Goal: Task Accomplishment & Management: Use online tool/utility

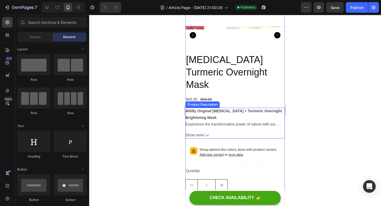
scroll to position [886, 0]
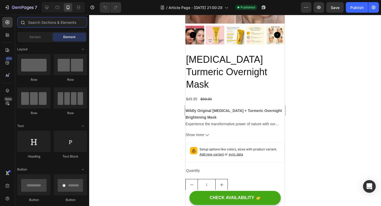
click at [54, 24] on input "text" at bounding box center [52, 22] width 70 height 11
click at [141, 70] on div at bounding box center [235, 110] width 292 height 191
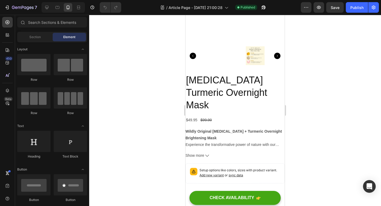
scroll to position [1412, 0]
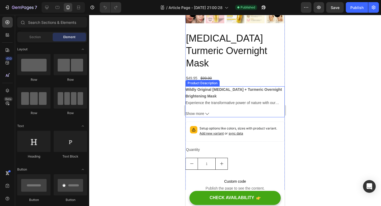
click at [228, 101] on span "Experience the transformative power of nature with our [MEDICAL_DATA] + Turmeri…" at bounding box center [234, 106] width 96 height 11
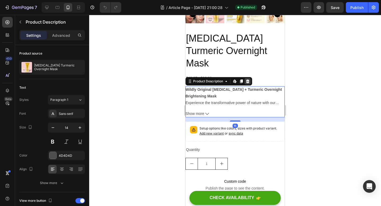
click at [247, 78] on div at bounding box center [248, 81] width 6 height 6
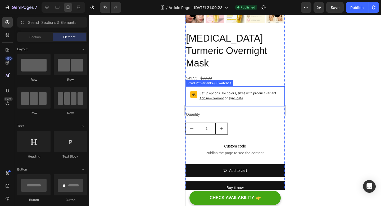
click at [253, 93] on div "Setup options like colors, sizes with product variant. Add new variant or sync …" at bounding box center [235, 96] width 99 height 20
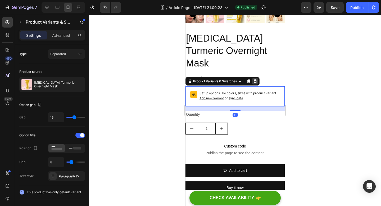
click at [254, 79] on icon at bounding box center [255, 81] width 3 height 4
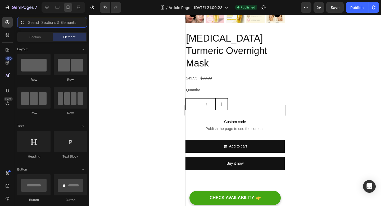
click at [59, 23] on input "text" at bounding box center [52, 22] width 70 height 11
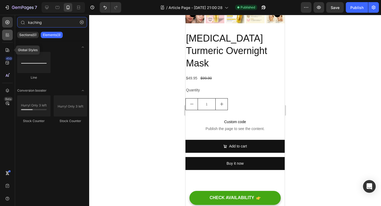
type input "kaching"
click at [7, 37] on icon at bounding box center [7, 34] width 5 height 5
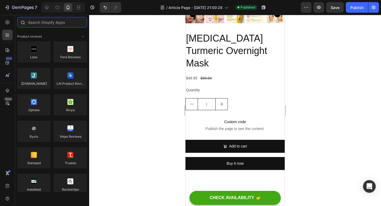
click at [71, 23] on input "text" at bounding box center [52, 22] width 70 height 11
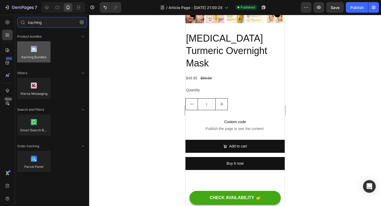
type input "kaching"
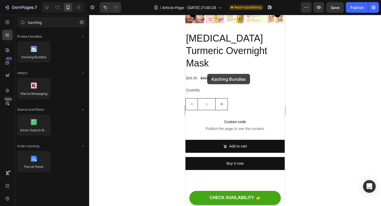
drag, startPoint x: 227, startPoint y: 69, endPoint x: 207, endPoint y: 74, distance: 20.7
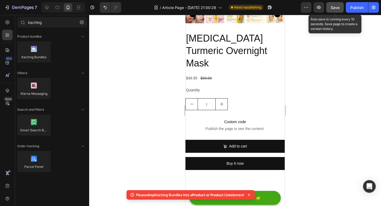
click at [336, 4] on button "Save" at bounding box center [335, 7] width 17 height 11
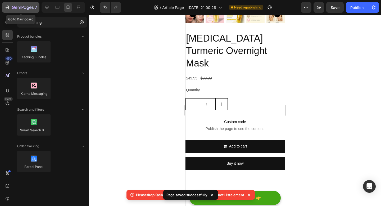
click at [12, 6] on icon "button" at bounding box center [13, 7] width 3 height 3
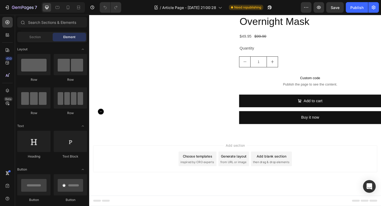
scroll to position [1263, 0]
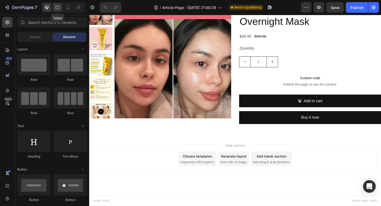
click at [59, 9] on icon at bounding box center [58, 7] width 4 height 3
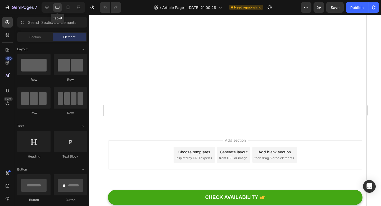
scroll to position [1297, 0]
click at [362, 5] on div "Publish" at bounding box center [357, 8] width 13 height 6
click at [70, 6] on icon at bounding box center [67, 7] width 5 height 5
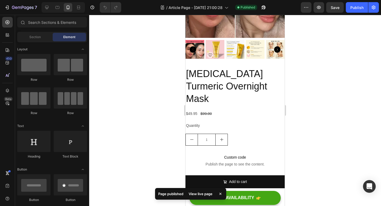
scroll to position [1370, 0]
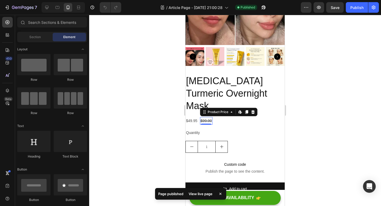
click at [203, 117] on div "$99.90" at bounding box center [206, 121] width 12 height 8
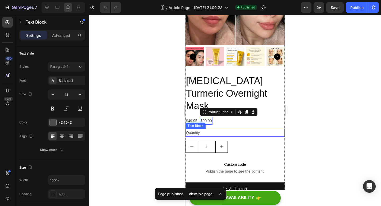
click at [244, 129] on div "Quantity" at bounding box center [235, 133] width 99 height 8
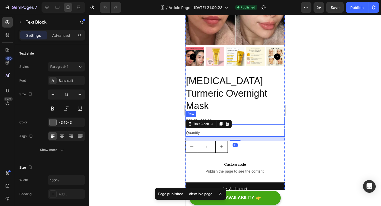
click at [231, 120] on div "Text Block" at bounding box center [209, 124] width 46 height 8
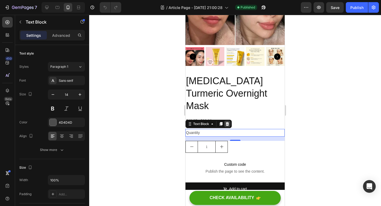
click at [228, 122] on icon at bounding box center [227, 124] width 3 height 4
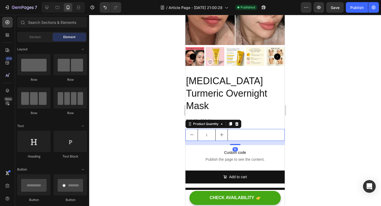
click at [216, 129] on button "increment" at bounding box center [222, 134] width 12 height 11
type input "2"
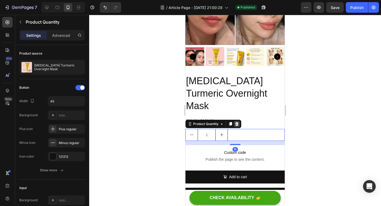
click at [236, 122] on icon at bounding box center [237, 124] width 4 height 4
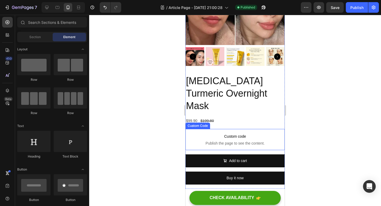
click at [246, 129] on p "Custom code Publish the page to see the content." at bounding box center [235, 139] width 99 height 21
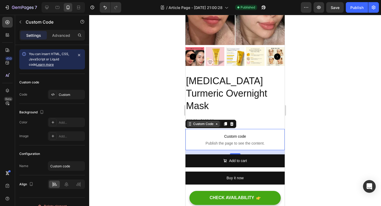
click at [213, 122] on div "Custom Code" at bounding box center [203, 124] width 23 height 5
click at [218, 133] on span "Custom code" at bounding box center [235, 136] width 99 height 6
click at [58, 40] on div "Settings Advanced" at bounding box center [52, 35] width 66 height 11
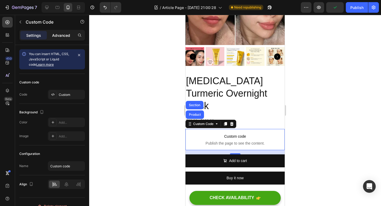
click at [57, 36] on p "Advanced" at bounding box center [61, 36] width 18 height 6
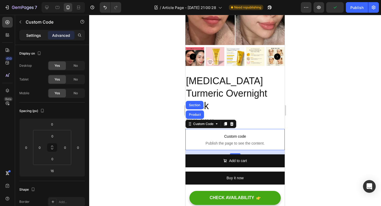
click at [33, 35] on p "Settings" at bounding box center [33, 36] width 15 height 6
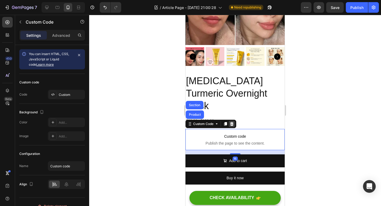
click at [232, 122] on icon at bounding box center [231, 124] width 3 height 4
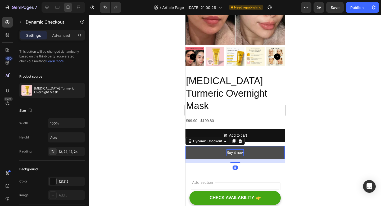
click at [238, 149] on div "Buy it now" at bounding box center [235, 152] width 17 height 7
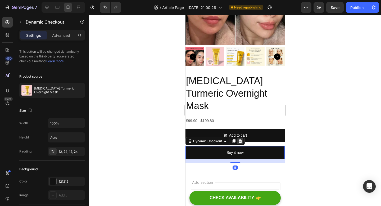
click at [243, 138] on div at bounding box center [240, 141] width 6 height 6
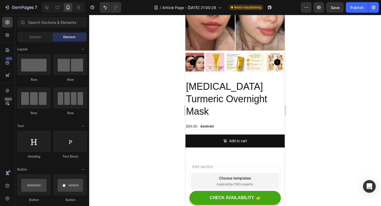
scroll to position [1360, 0]
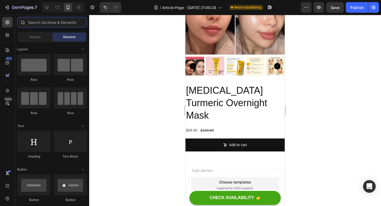
click at [50, 24] on input "text" at bounding box center [52, 22] width 70 height 11
click at [5, 37] on icon at bounding box center [7, 34] width 5 height 5
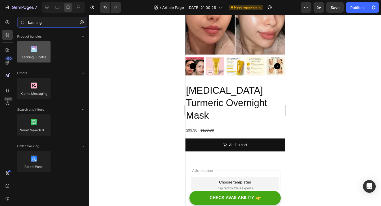
type input "kaching"
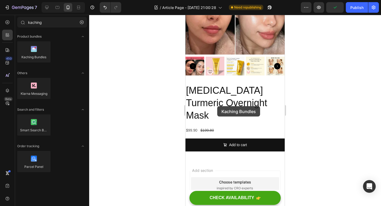
drag, startPoint x: 224, startPoint y: 70, endPoint x: 217, endPoint y: 106, distance: 36.9
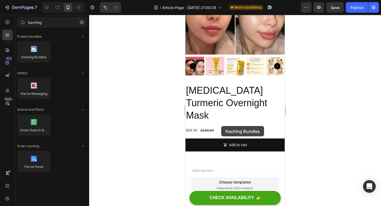
drag, startPoint x: 216, startPoint y: 74, endPoint x: 218, endPoint y: 126, distance: 52.2
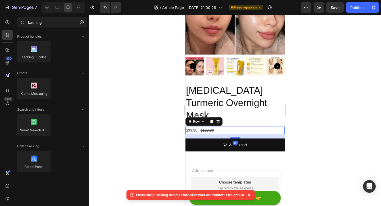
click at [230, 127] on div "$99.90 Product Price Product Price $199.80 Product Price Product Price Row 16" at bounding box center [235, 131] width 99 height 8
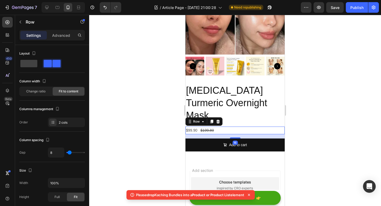
scroll to position [1373, 0]
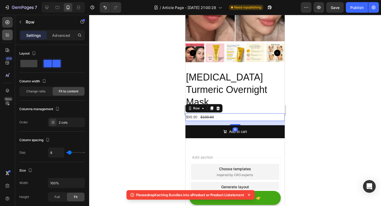
click at [10, 36] on icon at bounding box center [7, 34] width 5 height 5
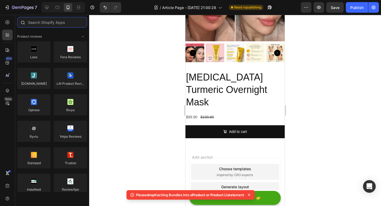
click at [57, 23] on input "text" at bounding box center [52, 22] width 70 height 11
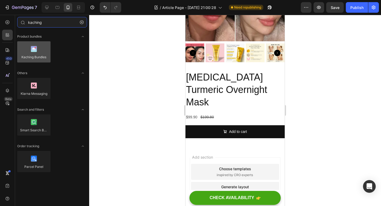
type input "kaching"
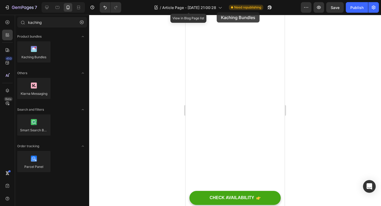
scroll to position [809, 0]
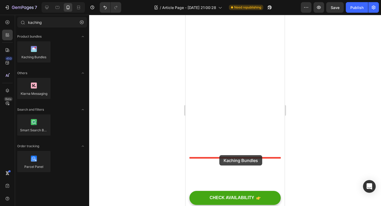
drag, startPoint x: 223, startPoint y: 69, endPoint x: 220, endPoint y: 155, distance: 86.1
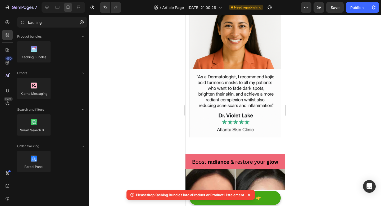
scroll to position [1197, 0]
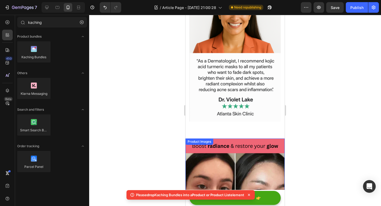
click at [222, 139] on div at bounding box center [235, 188] width 99 height 99
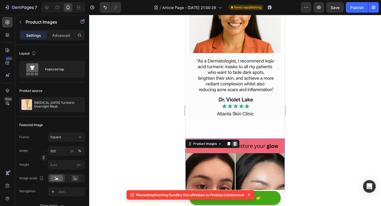
click at [235, 142] on icon at bounding box center [235, 144] width 4 height 4
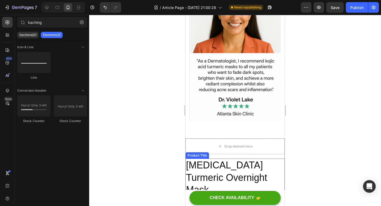
click at [228, 159] on h2 "[MEDICAL_DATA] Turmeric Overnight Mask" at bounding box center [235, 178] width 99 height 38
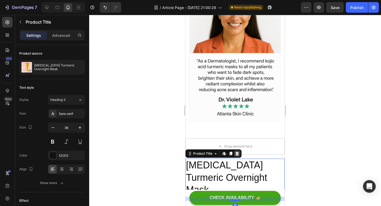
click at [235, 150] on div at bounding box center [237, 153] width 6 height 6
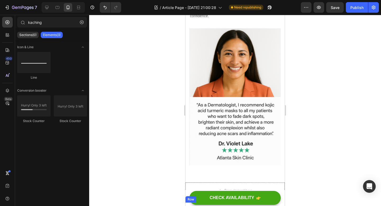
scroll to position [1152, 0]
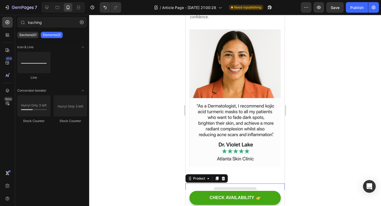
click at [198, 184] on div "Drop element here" at bounding box center [235, 192] width 99 height 16
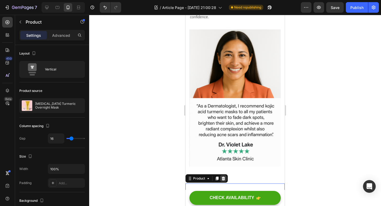
click at [226, 175] on div at bounding box center [223, 178] width 6 height 6
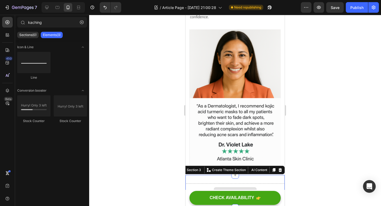
click at [209, 184] on div "Drop element here" at bounding box center [235, 192] width 99 height 16
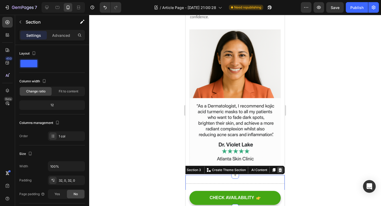
click at [279, 168] on icon at bounding box center [280, 170] width 4 height 4
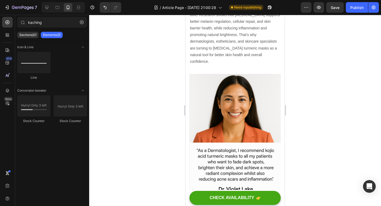
scroll to position [1105, 0]
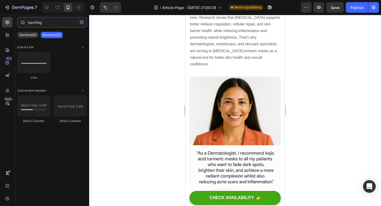
click at [44, 21] on input "kaching" at bounding box center [52, 22] width 70 height 11
click at [5, 20] on icon at bounding box center [7, 22] width 5 height 5
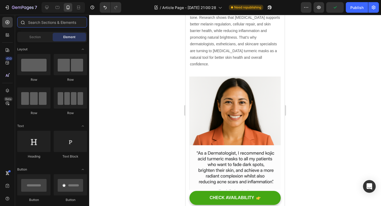
click at [51, 21] on input "text" at bounding box center [52, 22] width 70 height 11
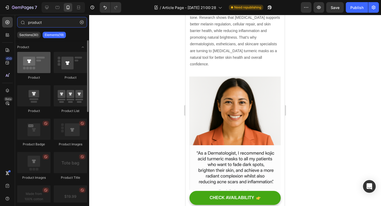
type input "product"
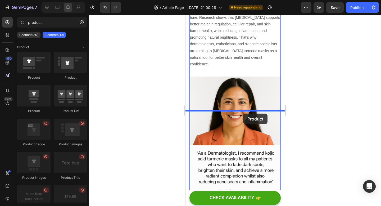
drag, startPoint x: 223, startPoint y: 86, endPoint x: 243, endPoint y: 114, distance: 34.2
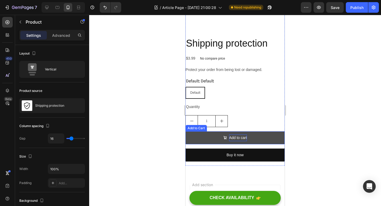
scroll to position [1293, 0]
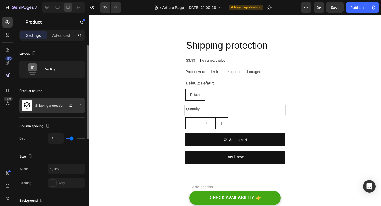
click at [45, 101] on div "Shipping protection" at bounding box center [52, 105] width 66 height 15
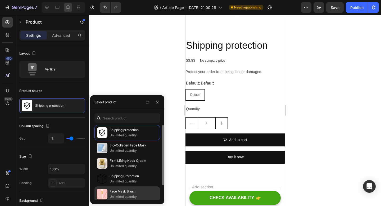
scroll to position [17, 0]
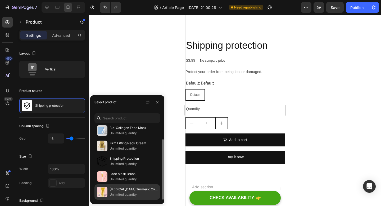
click at [129, 193] on p "Unlimited quantity" at bounding box center [134, 194] width 48 height 5
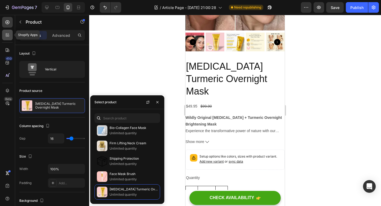
click at [5, 36] on icon at bounding box center [7, 34] width 5 height 5
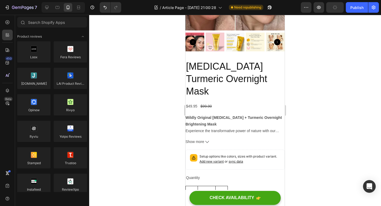
click at [50, 13] on div "7 Version history / Article Page - Aug 25, 21:00:28 Need republishing Preview P…" at bounding box center [190, 7] width 381 height 15
click at [50, 24] on input "text" at bounding box center [52, 22] width 70 height 11
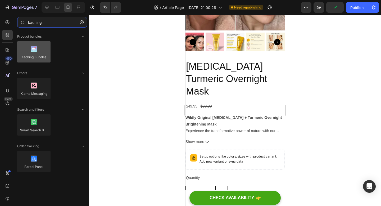
type input "kaching"
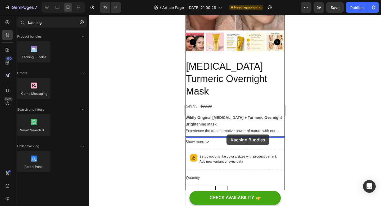
drag, startPoint x: 219, startPoint y: 74, endPoint x: 227, endPoint y: 135, distance: 60.9
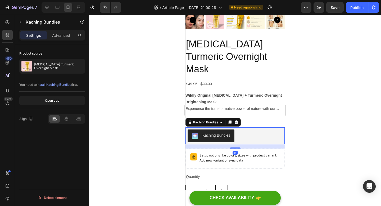
scroll to position [1320, 0]
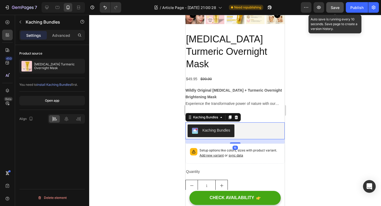
click at [336, 4] on button "Save" at bounding box center [335, 7] width 17 height 11
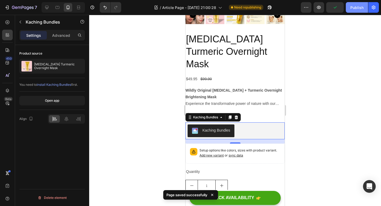
click at [358, 7] on div "Publish" at bounding box center [357, 8] width 13 height 6
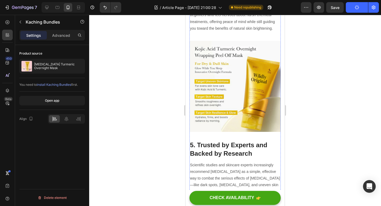
scroll to position [967, 0]
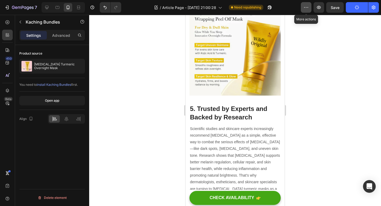
click at [304, 11] on button "button" at bounding box center [306, 7] width 11 height 11
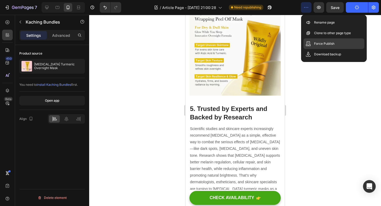
click at [332, 49] on div "Force Publish" at bounding box center [334, 54] width 61 height 11
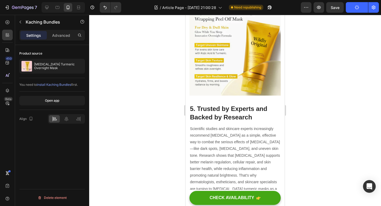
click at [358, 8] on icon "button" at bounding box center [357, 7] width 5 height 5
click at [374, 8] on icon "button" at bounding box center [373, 7] width 5 height 5
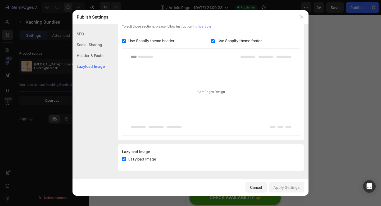
scroll to position [266, 0]
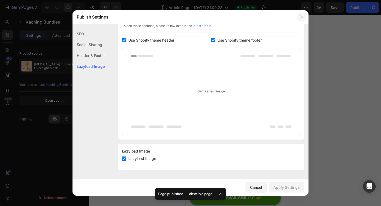
click at [302, 20] on button "button" at bounding box center [302, 17] width 8 height 8
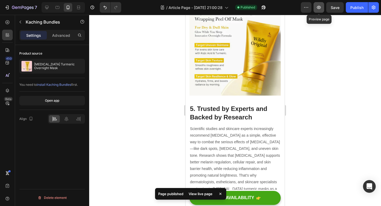
click at [322, 8] on button "button" at bounding box center [319, 7] width 11 height 11
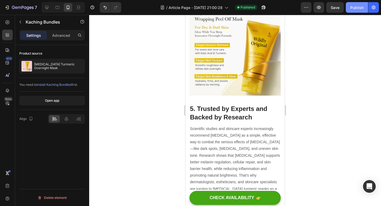
click at [357, 6] on div "Publish" at bounding box center [357, 8] width 13 height 6
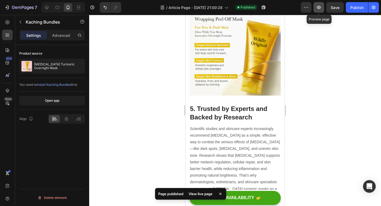
click at [320, 6] on icon "button" at bounding box center [318, 7] width 5 height 5
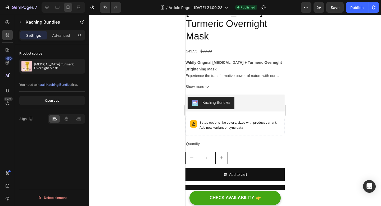
scroll to position [1434, 0]
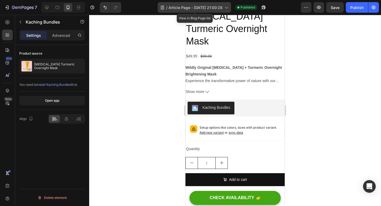
click at [203, 5] on span "Article Page - [DATE] 21:00:28" at bounding box center [196, 8] width 54 height 6
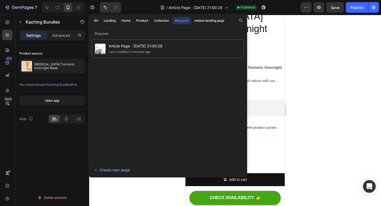
click at [314, 105] on div at bounding box center [235, 110] width 292 height 191
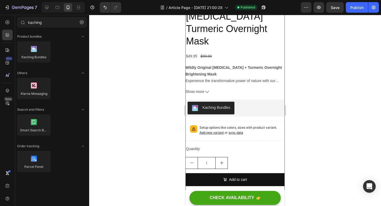
scroll to position [1440, 0]
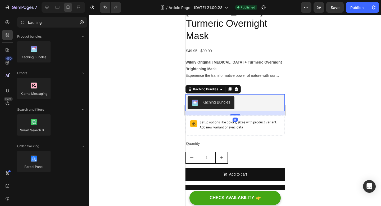
click at [247, 96] on div "Kaching Bundles" at bounding box center [235, 102] width 95 height 13
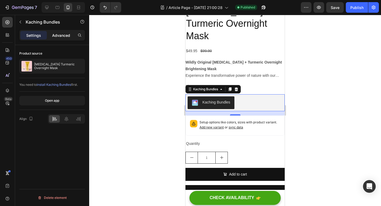
click at [61, 39] on div "Advanced" at bounding box center [61, 35] width 26 height 8
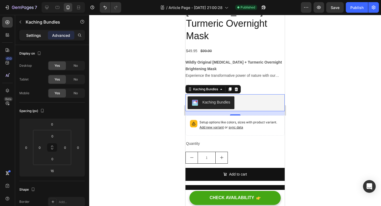
click at [33, 31] on div "Settings" at bounding box center [33, 35] width 26 height 8
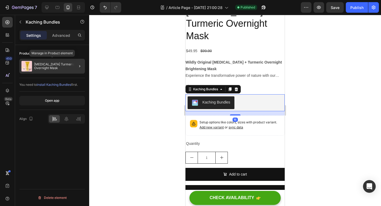
click at [52, 66] on p "[MEDICAL_DATA] Turmeric Overnight Mask" at bounding box center [58, 66] width 49 height 7
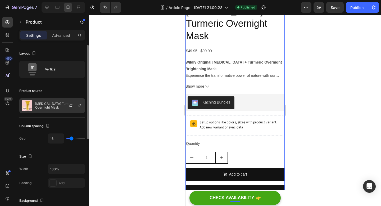
click at [57, 106] on p "[MEDICAL_DATA] Turmeric Overnight Mask" at bounding box center [58, 105] width 47 height 7
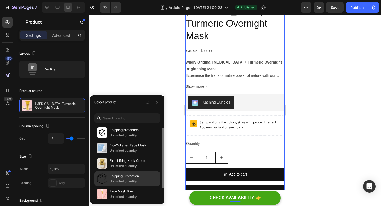
scroll to position [17, 0]
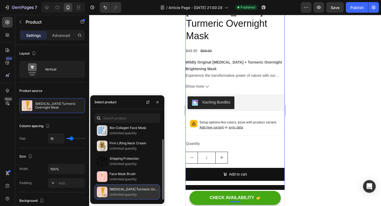
click at [127, 188] on p "[MEDICAL_DATA] Turmeric Overnight Mask" at bounding box center [134, 189] width 48 height 5
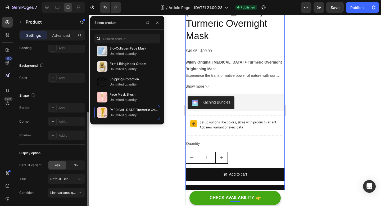
scroll to position [152, 0]
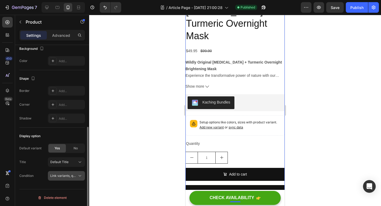
click at [73, 179] on button "Link variants, quantity <br> between same products" at bounding box center [66, 176] width 37 height 10
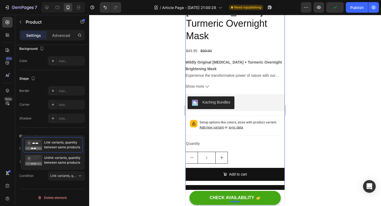
click at [116, 170] on div at bounding box center [235, 110] width 292 height 191
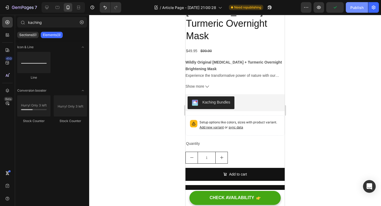
click at [353, 10] on div "Publish" at bounding box center [357, 8] width 13 height 6
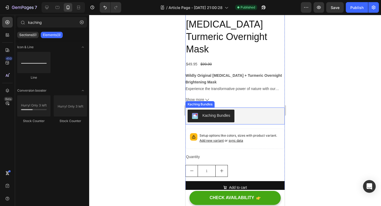
scroll to position [1427, 0]
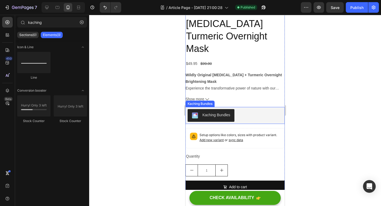
click at [268, 110] on div "Kaching Bundles" at bounding box center [235, 115] width 99 height 17
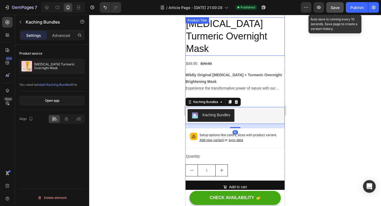
click at [332, 7] on span "Save" at bounding box center [335, 7] width 9 height 5
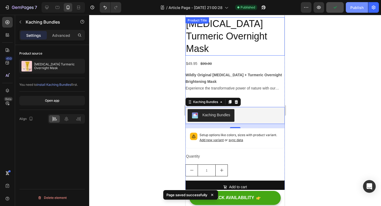
click at [356, 11] on button "Publish" at bounding box center [357, 7] width 22 height 11
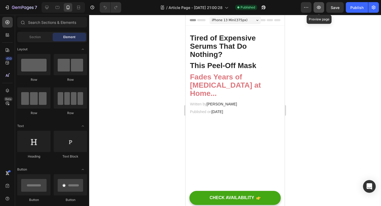
click at [319, 8] on icon "button" at bounding box center [319, 7] width 4 height 3
